Goal: Find contact information: Find contact information

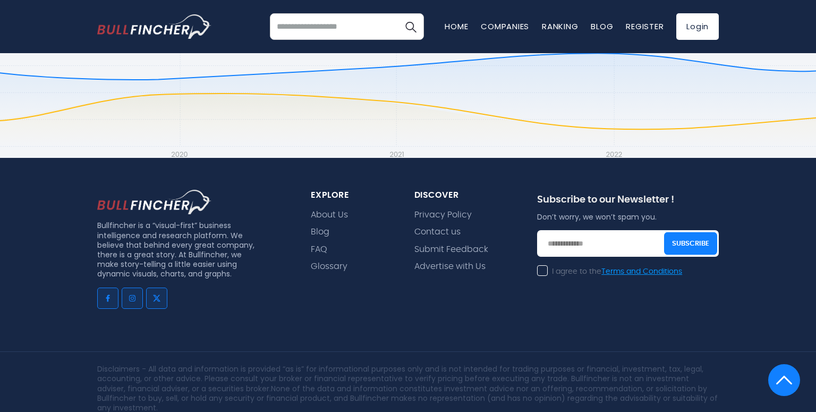
scroll to position [2685, 0]
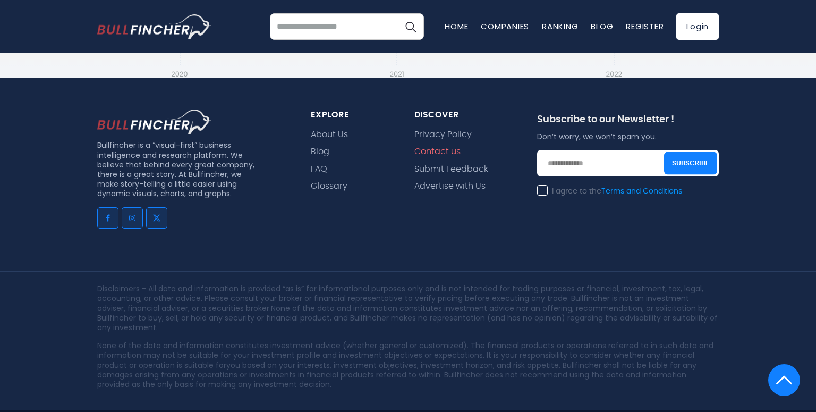
click at [429, 147] on link "Contact us" at bounding box center [438, 152] width 46 height 10
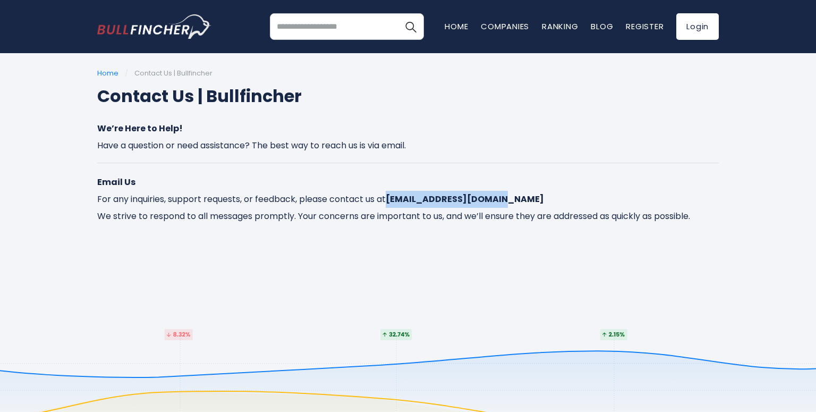
drag, startPoint x: 512, startPoint y: 210, endPoint x: 408, endPoint y: 216, distance: 103.8
click at [408, 216] on p "Email Us For any inquiries, support requests, or feedback, please contact us at…" at bounding box center [408, 199] width 622 height 51
click at [408, 205] on strong "[EMAIL_ADDRESS][DOMAIN_NAME]" at bounding box center [465, 199] width 158 height 12
drag, startPoint x: 520, startPoint y: 217, endPoint x: 406, endPoint y: 215, distance: 113.8
click at [406, 215] on p "Email Us For any inquiries, support requests, or feedback, please contact us at…" at bounding box center [408, 199] width 622 height 51
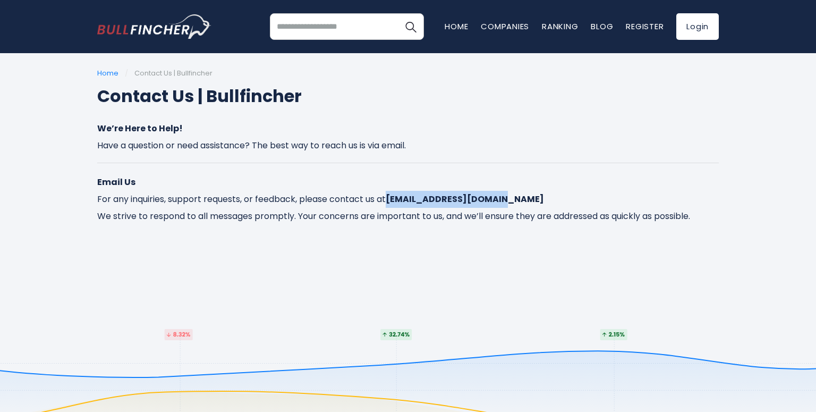
copy strong "[EMAIL_ADDRESS][DOMAIN_NAME]"
click at [36, 172] on div "Home / Contact Us | Bullfincher Contact Us | Bullfincher We’re Here to Help! Ha…" at bounding box center [408, 177] width 816 height 217
